Goal: Transaction & Acquisition: Purchase product/service

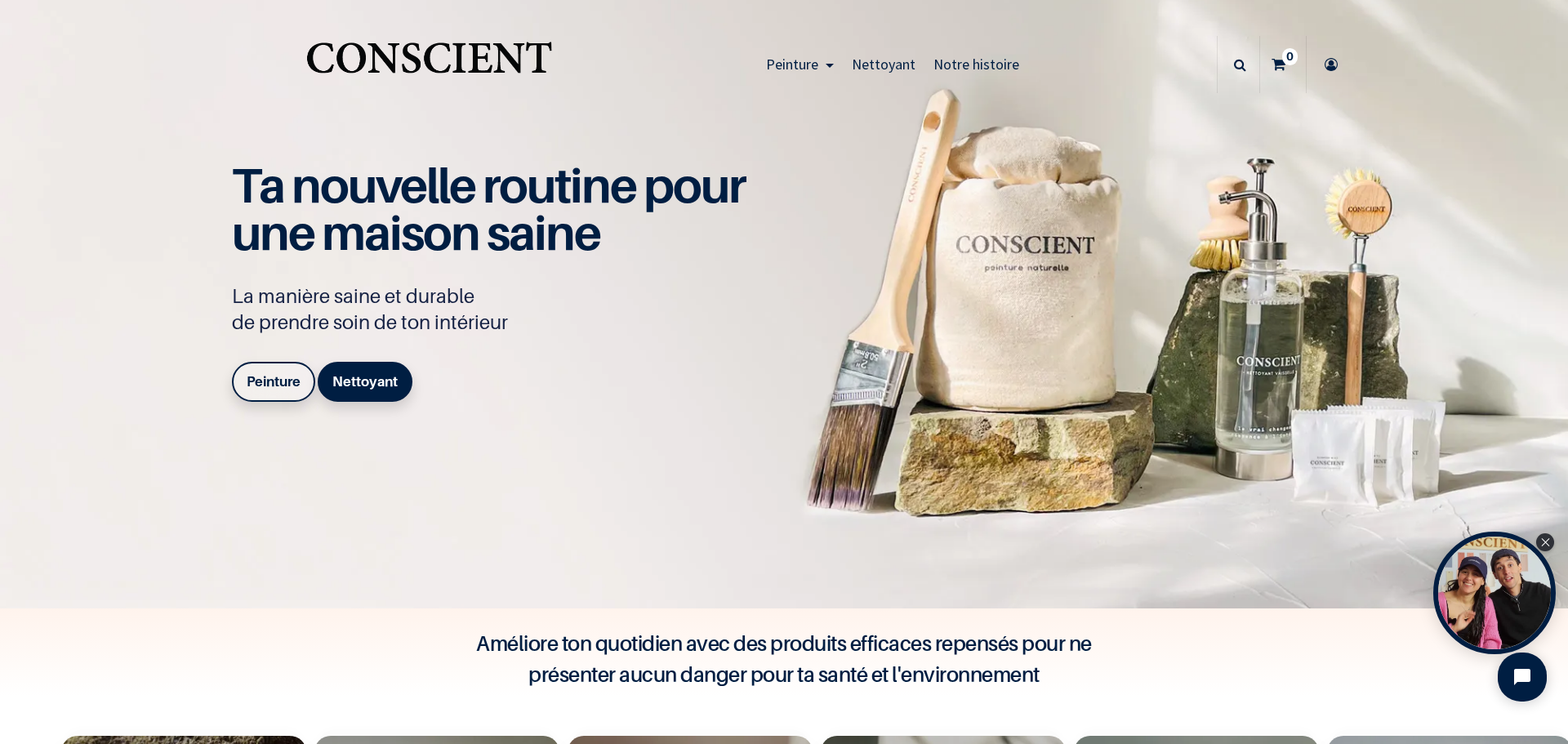
click at [274, 380] on b "Peinture" at bounding box center [274, 381] width 54 height 16
click at [272, 380] on b "Peinture" at bounding box center [274, 381] width 54 height 16
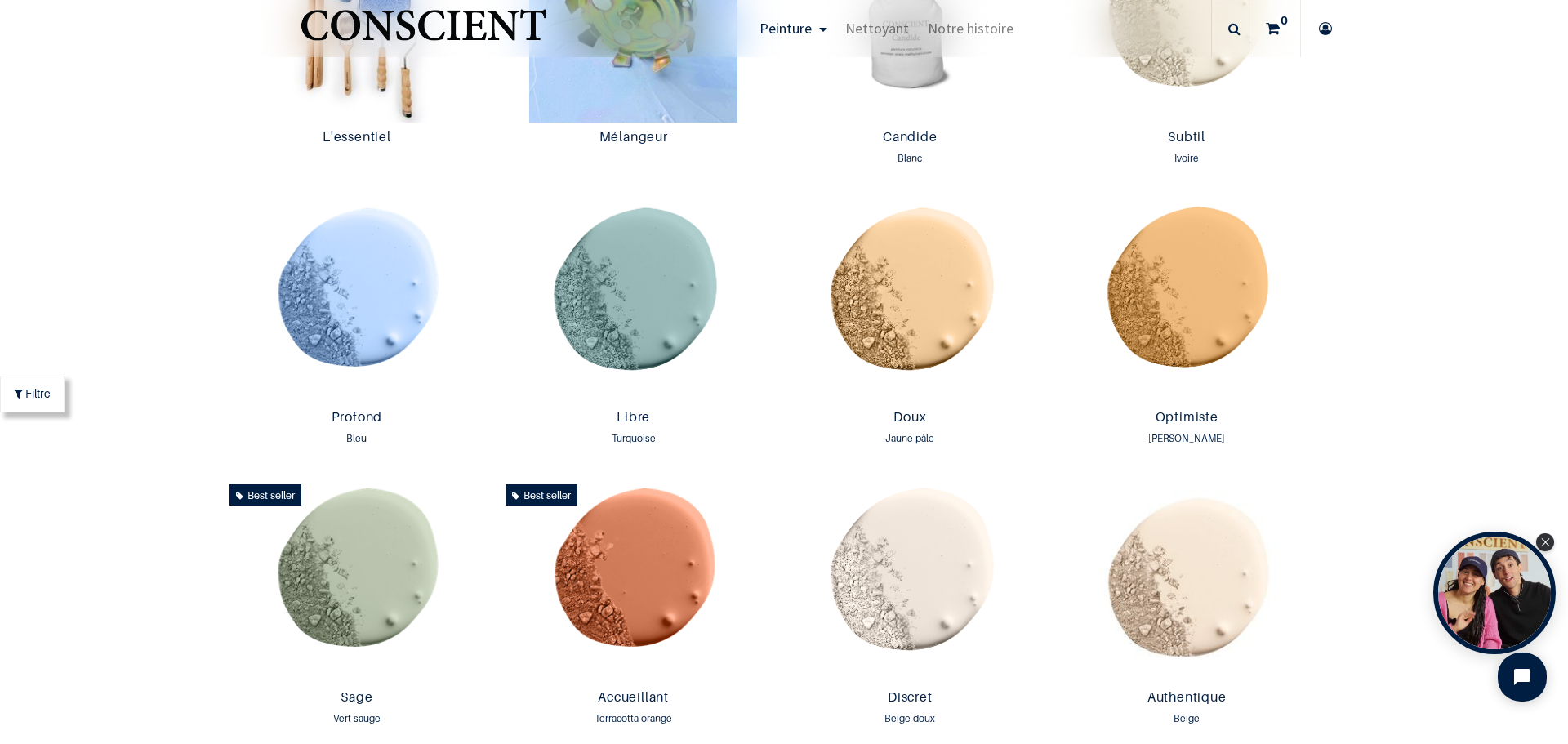
scroll to position [2125, 0]
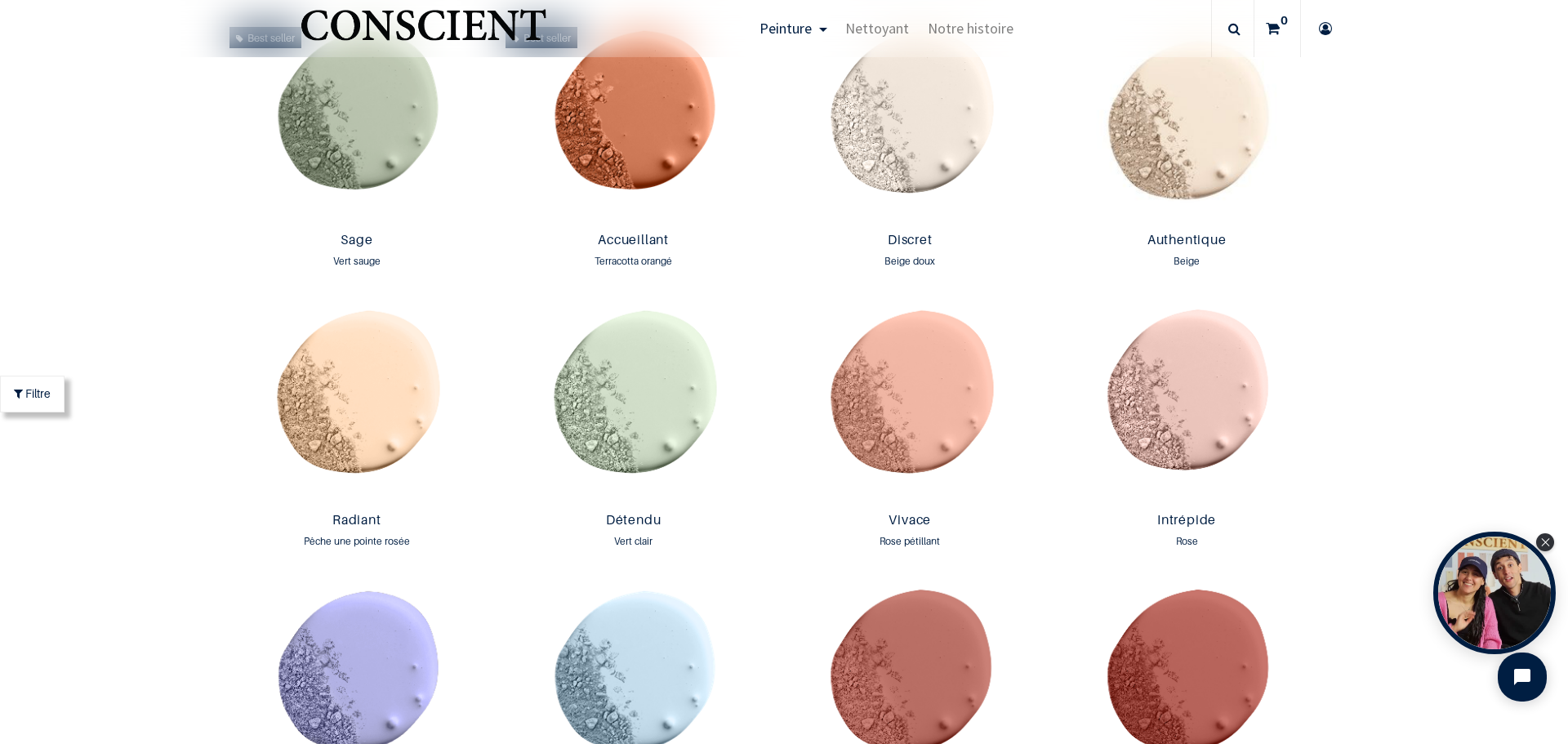
scroll to position [1542, 0]
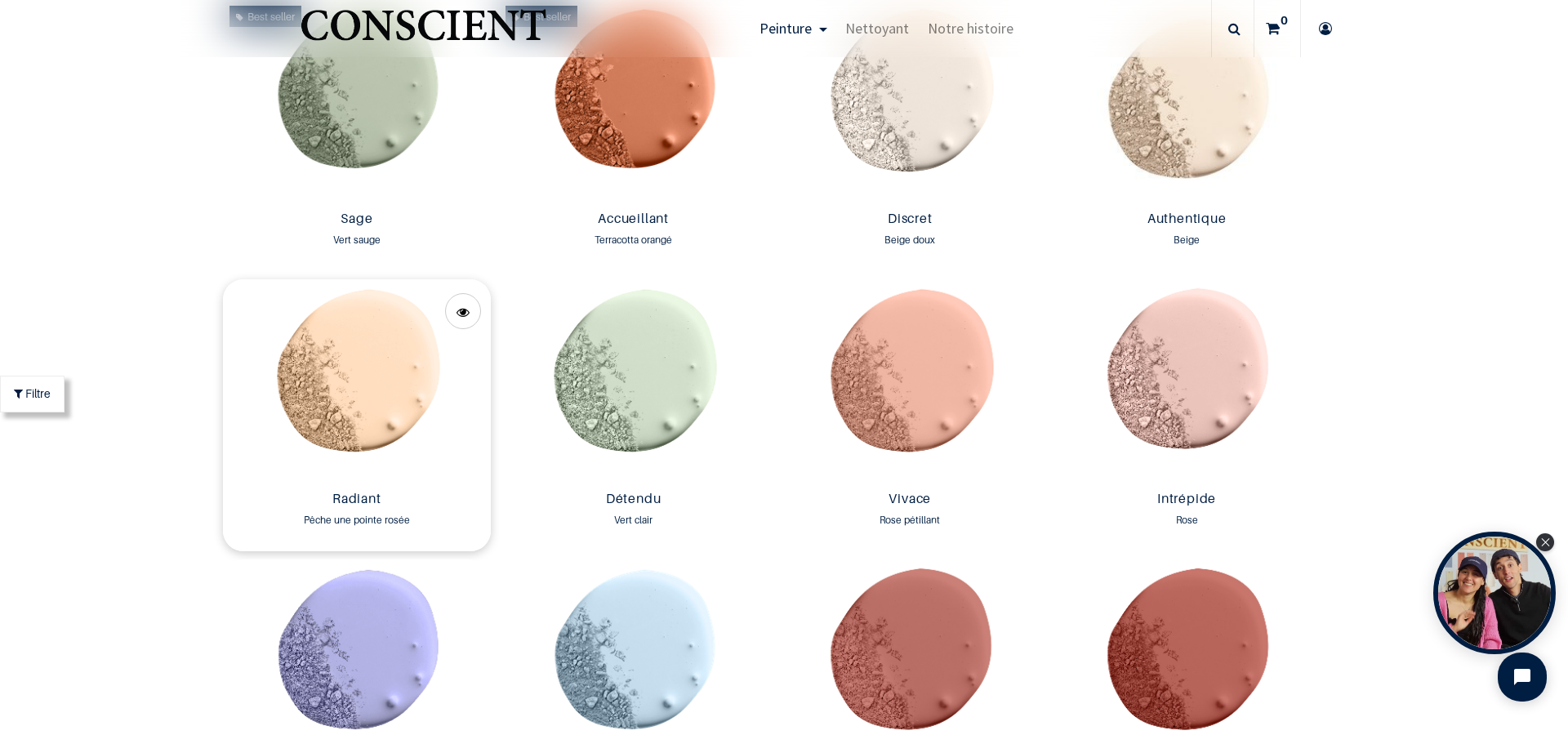
click at [325, 389] on img at bounding box center [357, 381] width 269 height 205
